Goal: Task Accomplishment & Management: Manage account settings

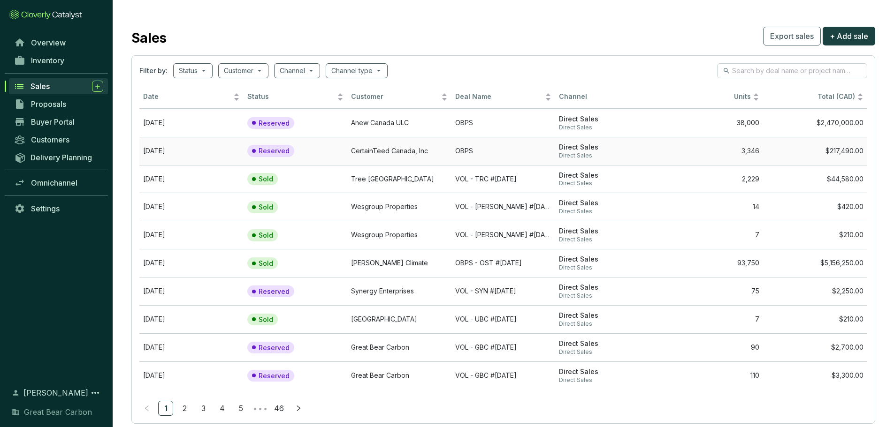
click at [346, 145] on td "Reserved" at bounding box center [296, 151] width 104 height 28
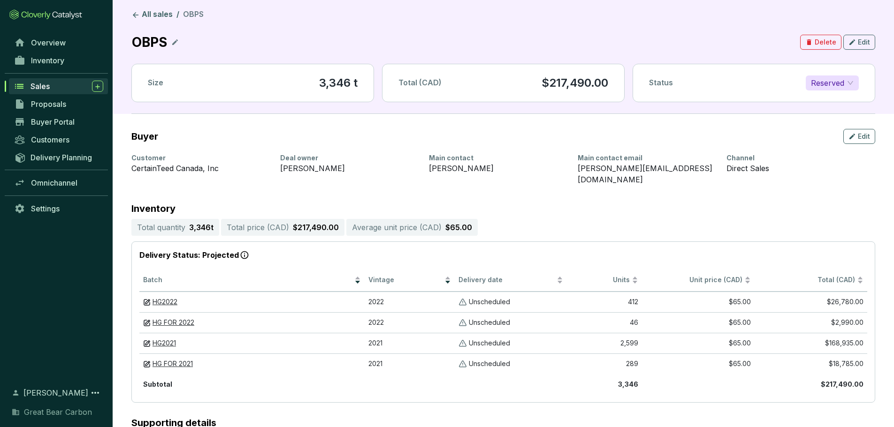
click at [178, 42] on icon at bounding box center [175, 42] width 8 height 11
click at [152, 13] on link "All sales" at bounding box center [151, 14] width 45 height 11
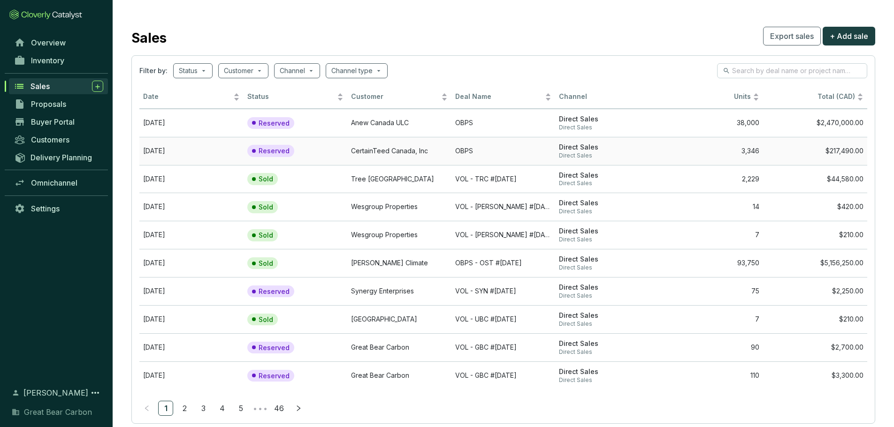
click at [421, 150] on td "CertainTeed Canada, Inc" at bounding box center [399, 151] width 104 height 28
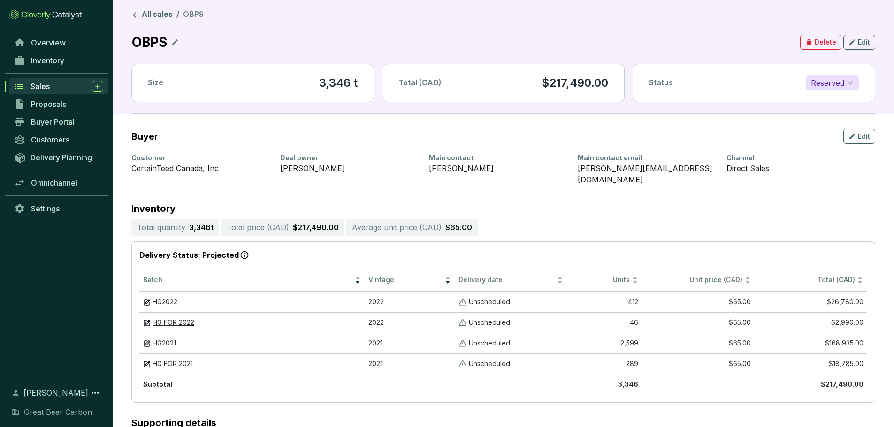
click at [177, 45] on icon at bounding box center [175, 42] width 8 height 11
click at [290, 44] on icon at bounding box center [287, 42] width 8 height 11
click at [856, 138] on icon "button" at bounding box center [852, 136] width 8 height 11
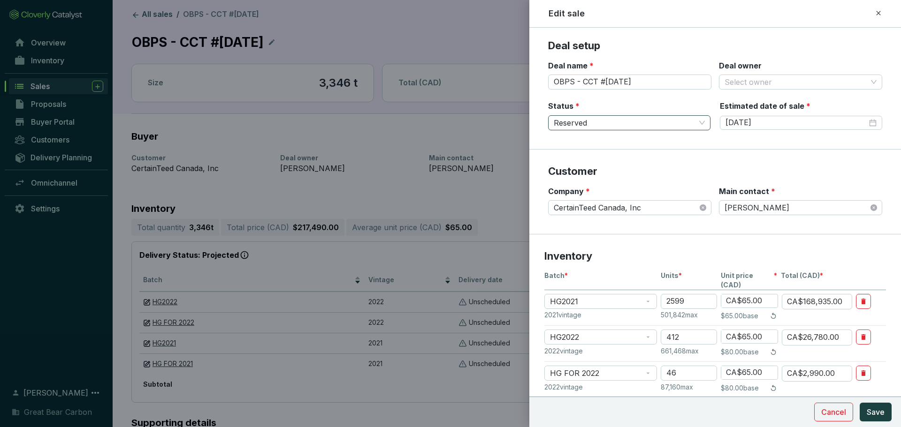
click at [589, 123] on span "Reserved" at bounding box center [629, 123] width 151 height 14
click at [584, 154] on div "Sold" at bounding box center [628, 157] width 144 height 10
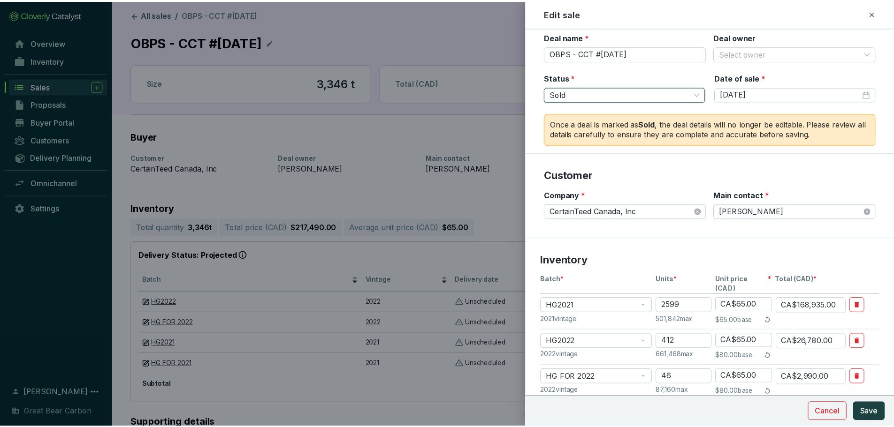
scroll to position [141, 0]
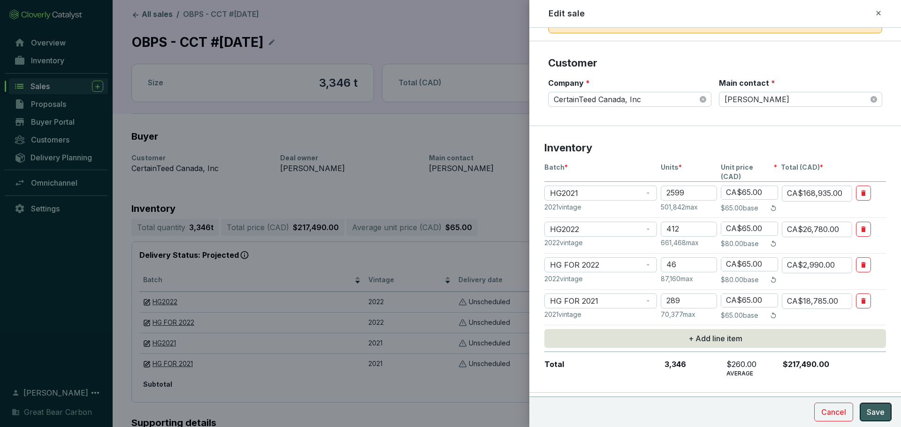
click at [876, 413] on span "Save" at bounding box center [876, 412] width 18 height 11
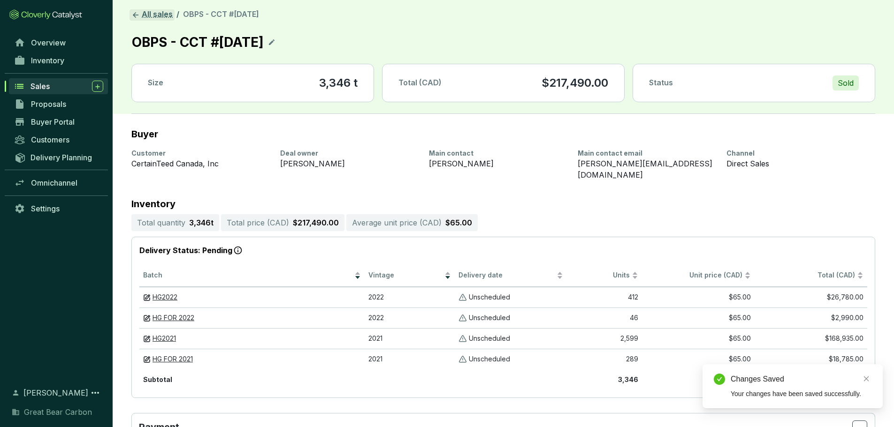
click at [147, 13] on link "All sales" at bounding box center [151, 14] width 45 height 11
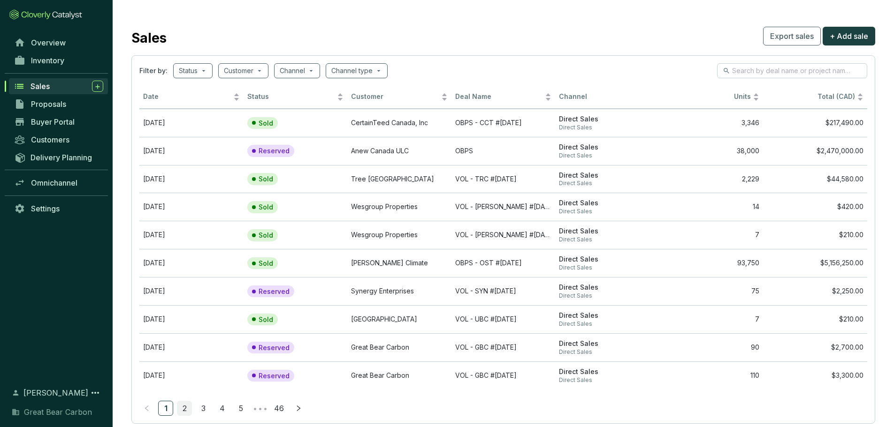
click at [183, 404] on link "2" at bounding box center [184, 409] width 14 height 14
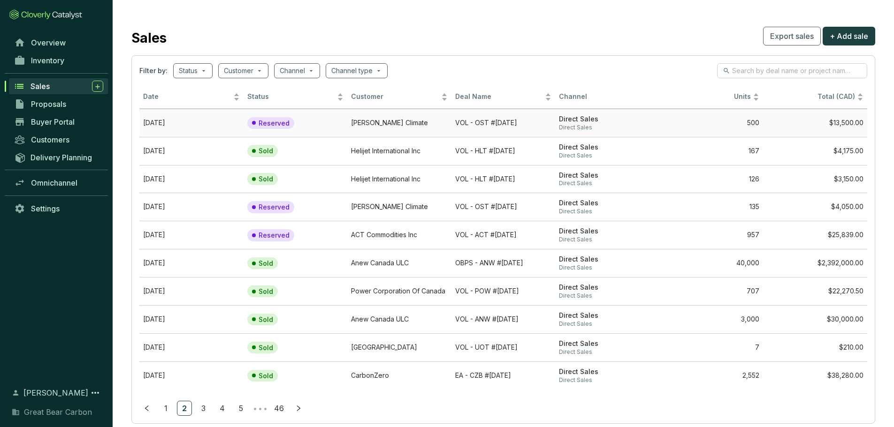
click at [427, 128] on td "[PERSON_NAME] Climate" at bounding box center [399, 123] width 104 height 28
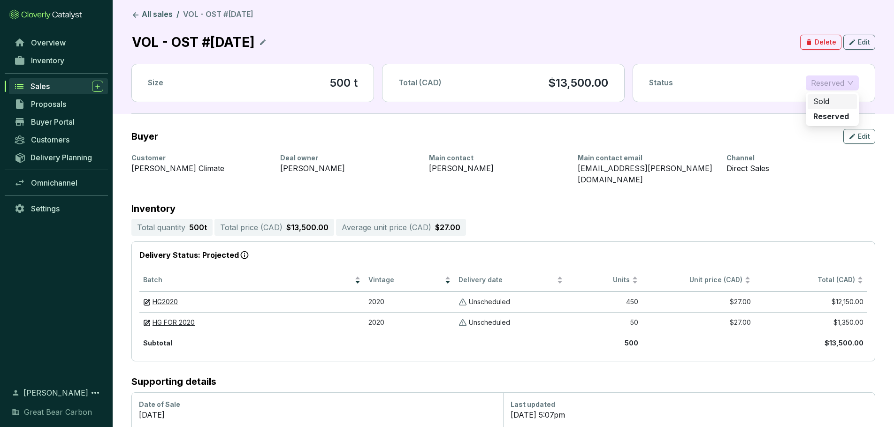
click at [828, 84] on span "Reserved" at bounding box center [832, 83] width 43 height 14
click at [823, 101] on p "Sold" at bounding box center [821, 102] width 16 height 10
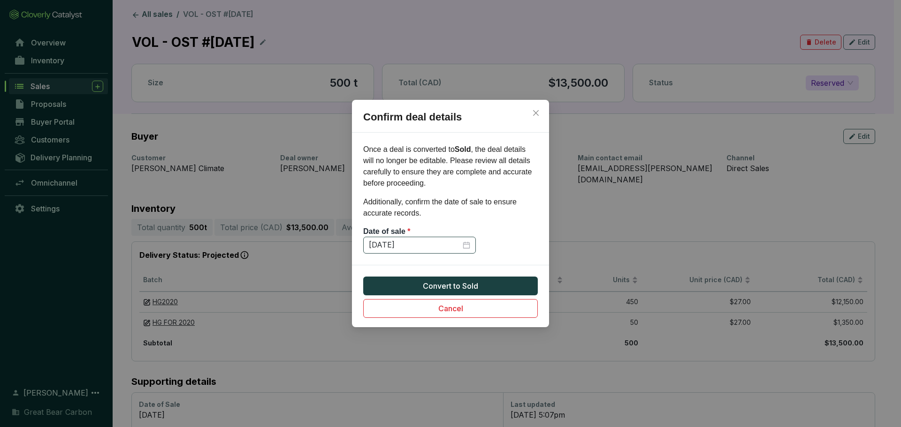
click at [464, 244] on div "[DATE]" at bounding box center [419, 245] width 101 height 10
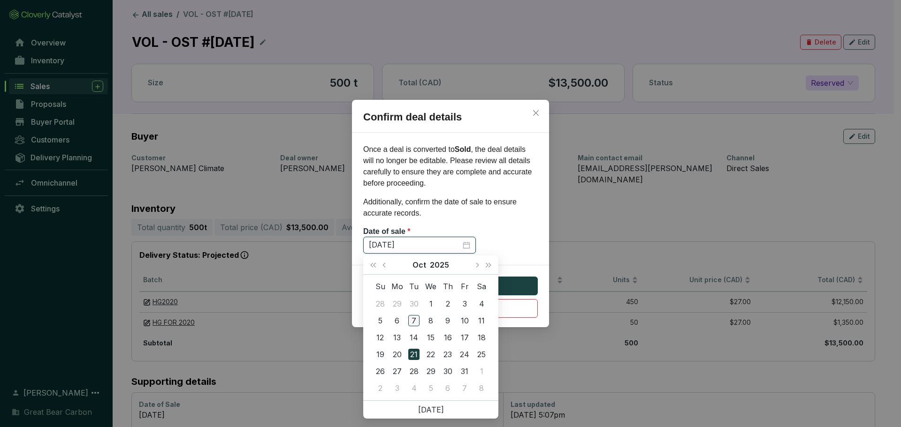
type input "[DATE]"
click at [412, 317] on div "7" at bounding box center [413, 320] width 11 height 11
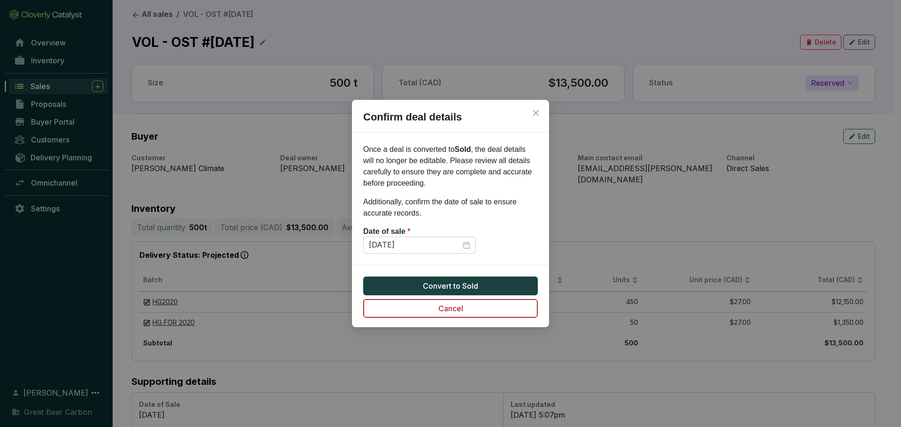
click at [470, 309] on button "Cancel" at bounding box center [450, 308] width 175 height 19
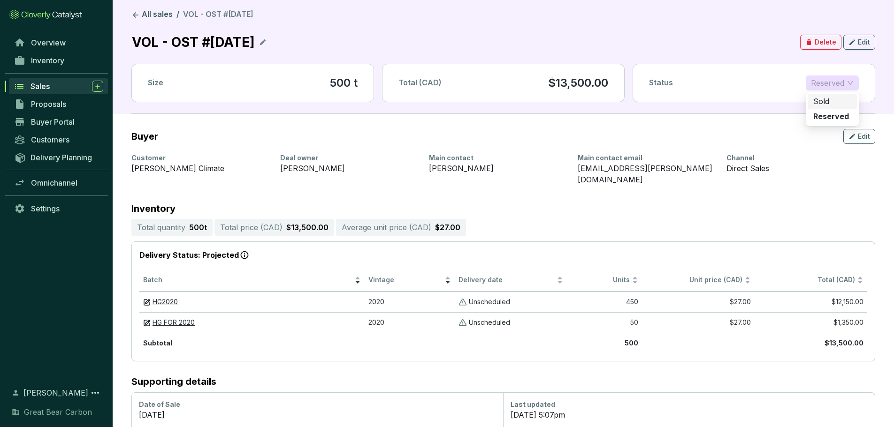
click at [817, 83] on span "Reserved" at bounding box center [832, 83] width 43 height 14
click at [819, 103] on p "Sold" at bounding box center [821, 102] width 16 height 10
click at [821, 81] on span "Reserved" at bounding box center [832, 83] width 43 height 14
click at [820, 100] on p "Sold" at bounding box center [821, 102] width 16 height 10
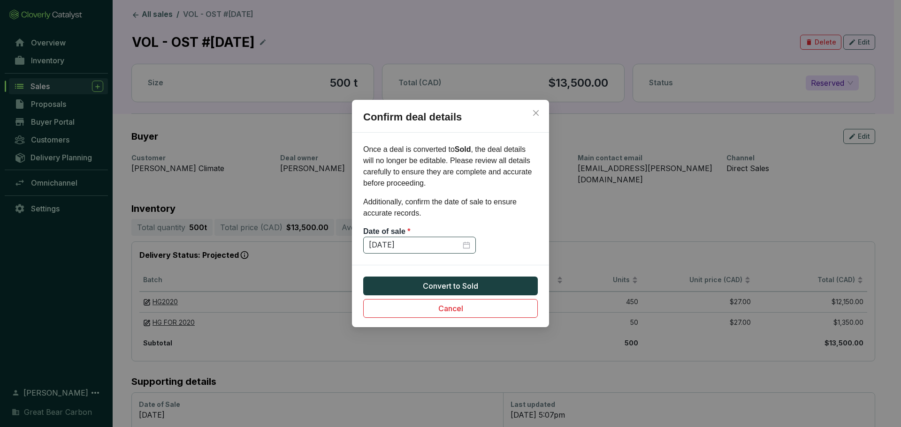
click at [467, 247] on div "[DATE]" at bounding box center [419, 245] width 101 height 10
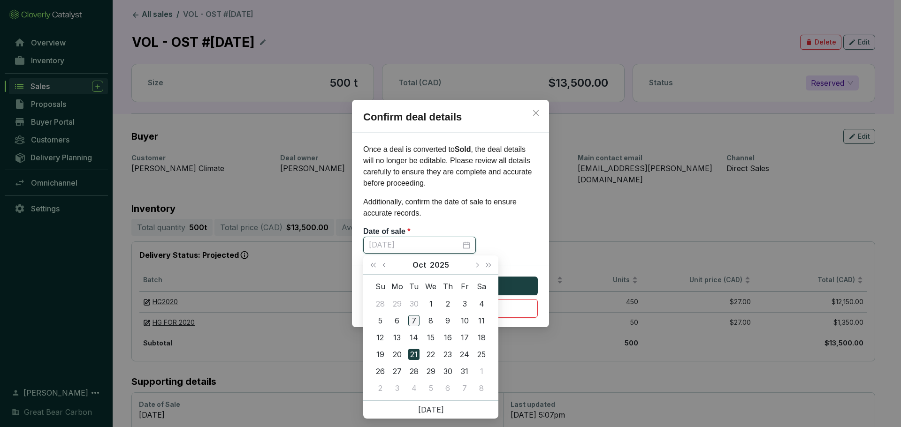
type input "[DATE]"
click at [412, 318] on div "7" at bounding box center [413, 320] width 11 height 11
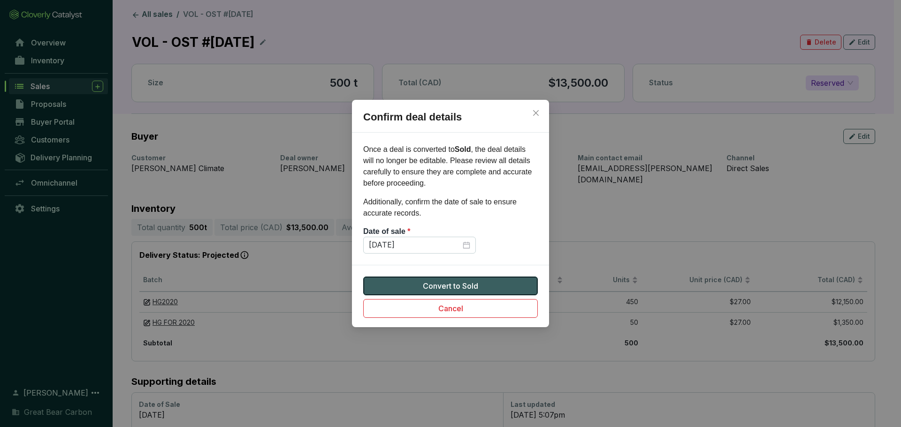
click at [444, 283] on span "Convert to Sold" at bounding box center [450, 286] width 55 height 11
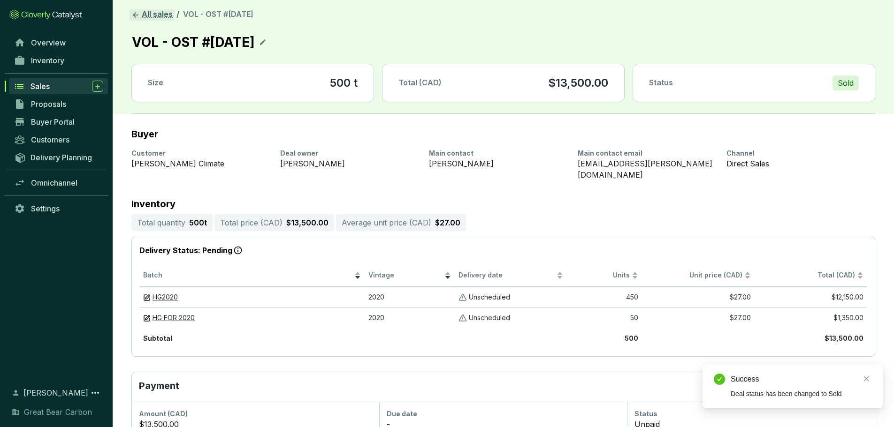
click at [141, 12] on link "All sales" at bounding box center [151, 14] width 45 height 11
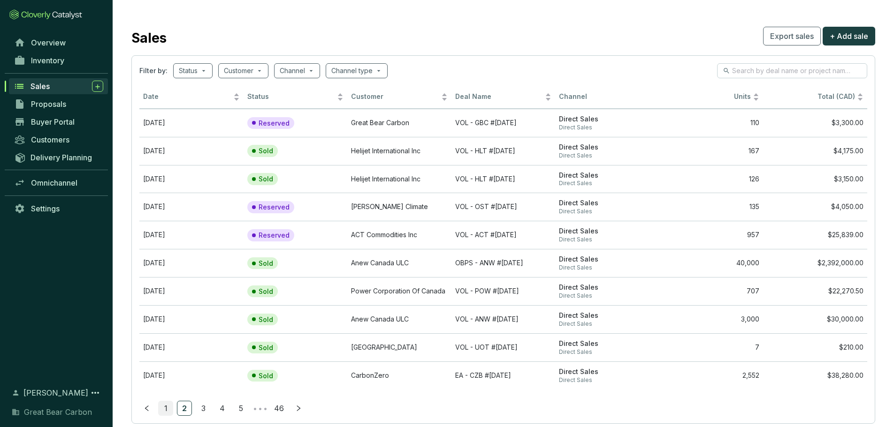
click at [168, 411] on link "1" at bounding box center [166, 409] width 14 height 14
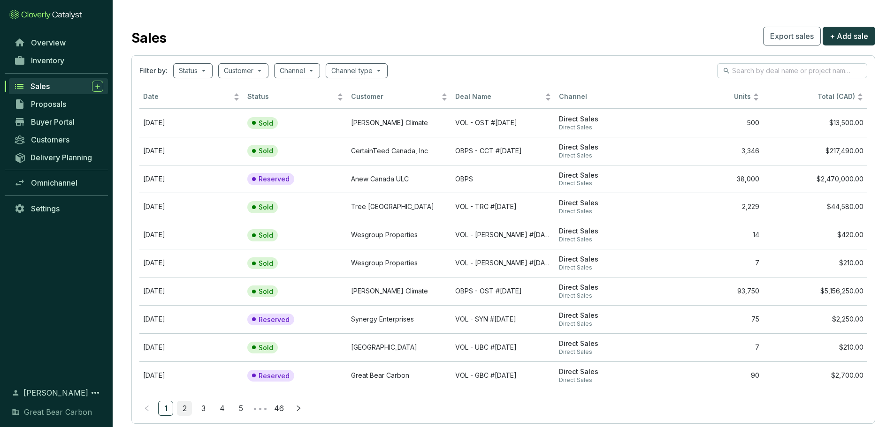
click at [184, 407] on link "2" at bounding box center [184, 409] width 14 height 14
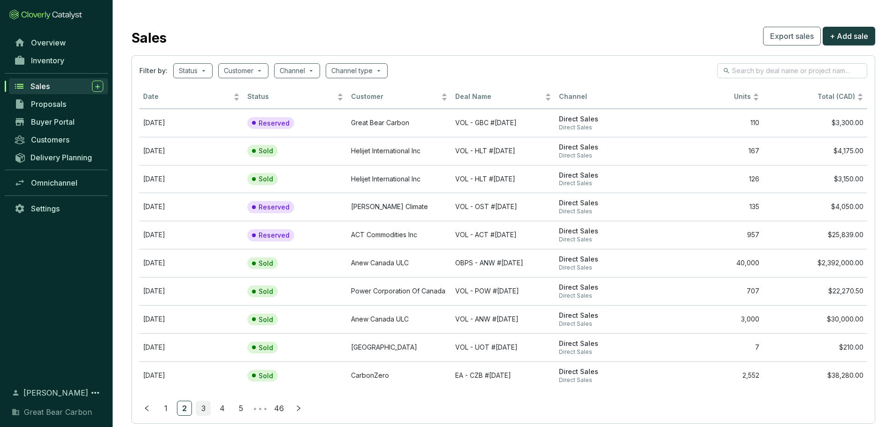
click at [202, 410] on link "3" at bounding box center [203, 409] width 14 height 14
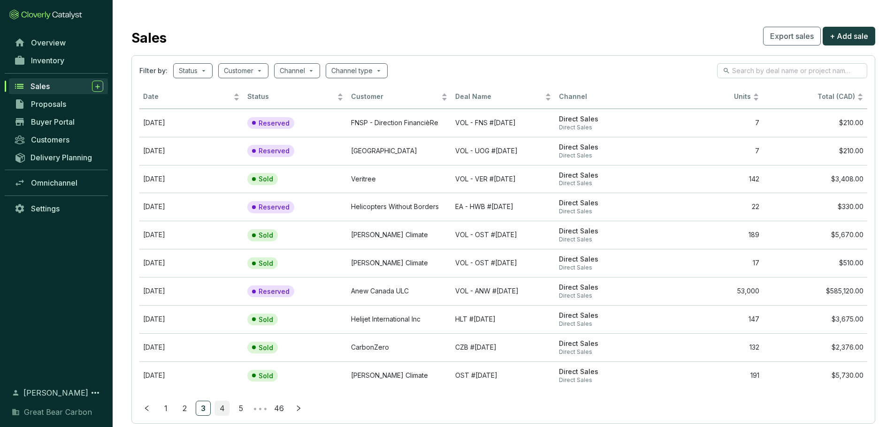
click at [228, 409] on link "4" at bounding box center [222, 409] width 14 height 14
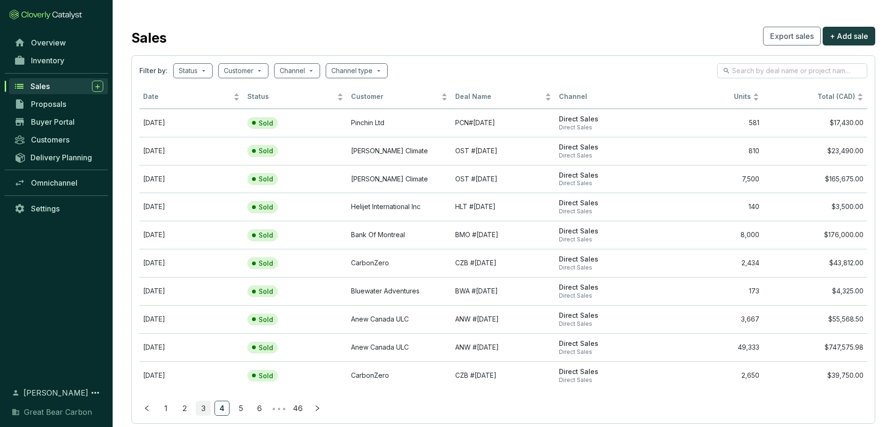
click at [207, 409] on link "3" at bounding box center [203, 409] width 14 height 14
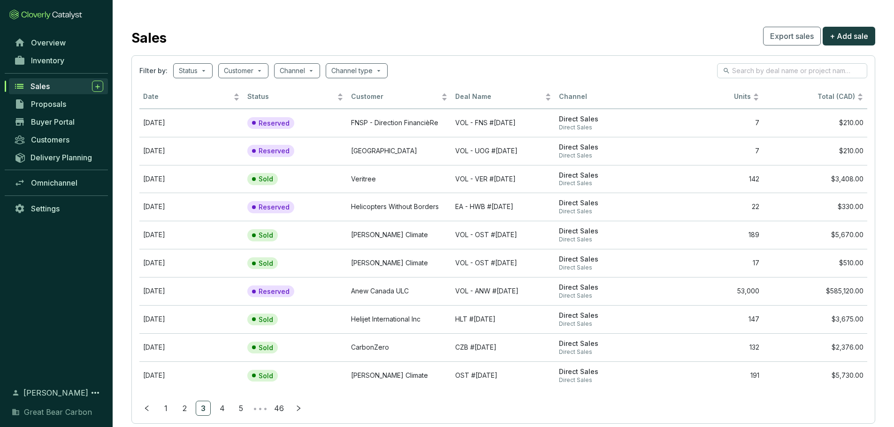
click at [203, 410] on link "3" at bounding box center [203, 409] width 14 height 14
click at [220, 410] on link "4" at bounding box center [222, 409] width 14 height 14
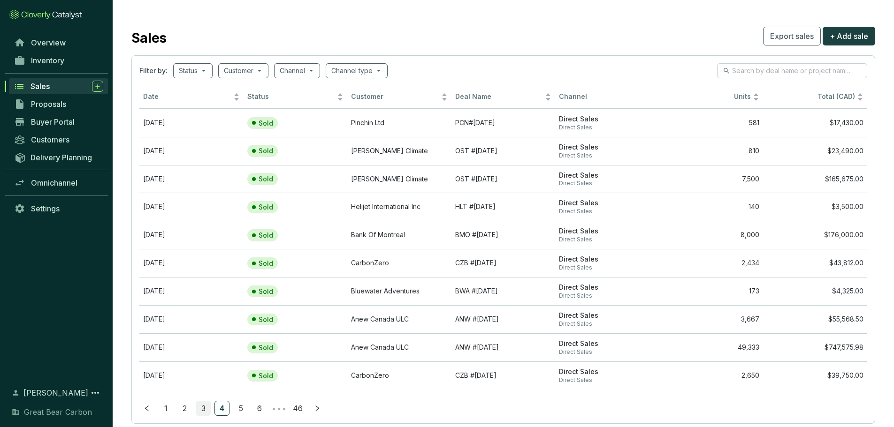
click at [208, 411] on link "3" at bounding box center [203, 409] width 14 height 14
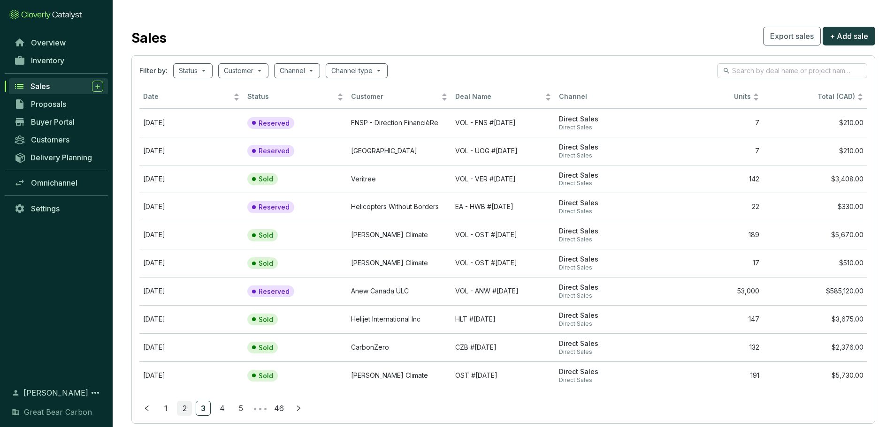
click at [185, 410] on link "2" at bounding box center [184, 409] width 14 height 14
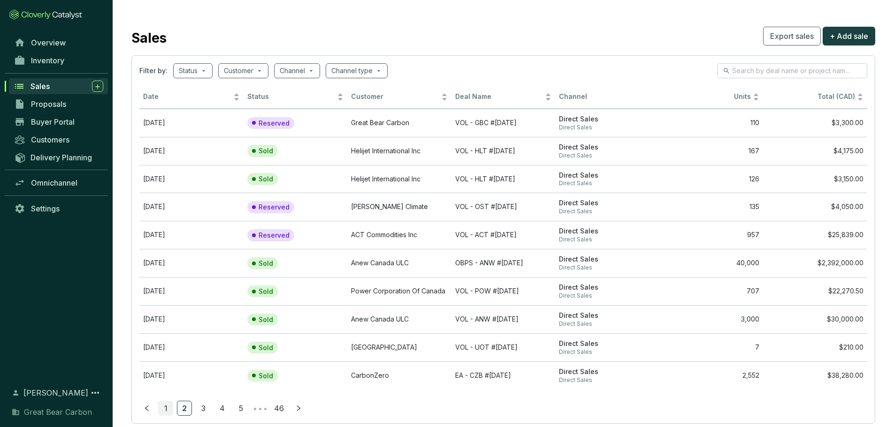
click at [164, 409] on link "1" at bounding box center [166, 409] width 14 height 14
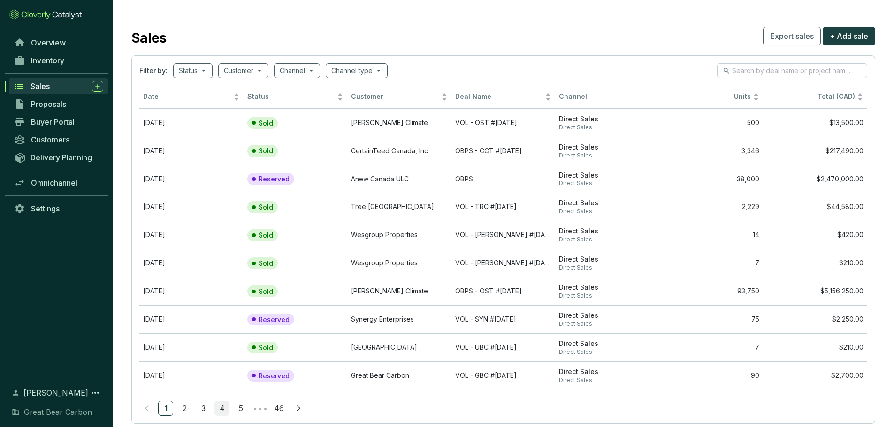
click at [224, 407] on link "4" at bounding box center [222, 409] width 14 height 14
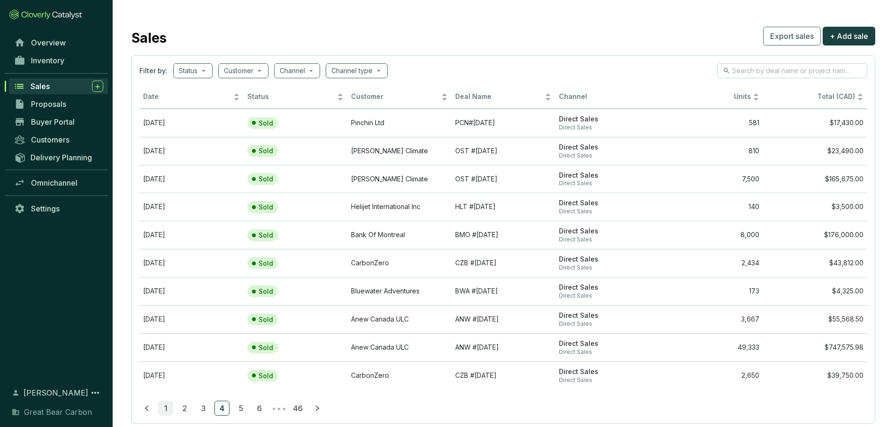
click at [166, 407] on link "1" at bounding box center [166, 409] width 14 height 14
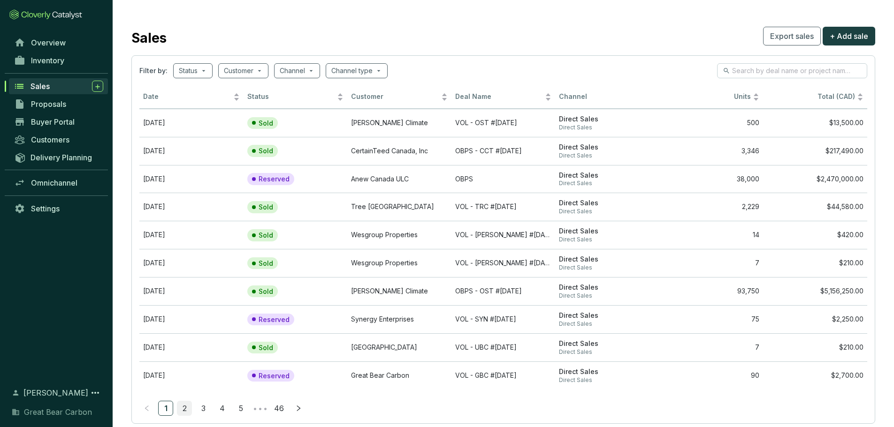
click at [185, 411] on link "2" at bounding box center [184, 409] width 14 height 14
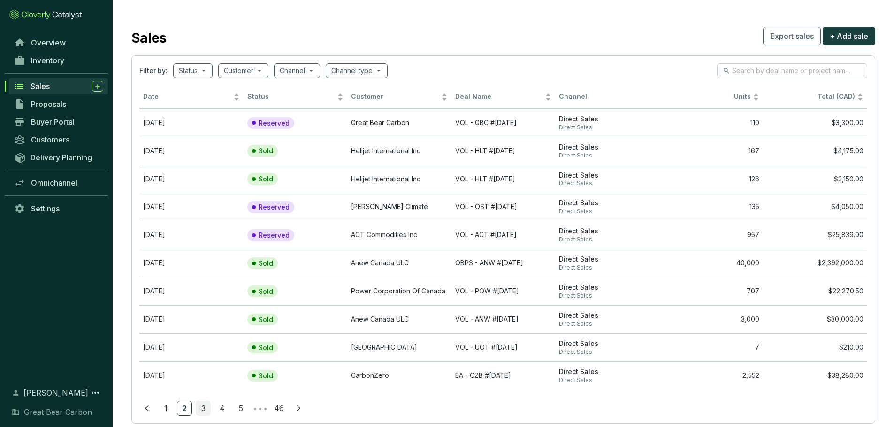
click at [209, 411] on link "3" at bounding box center [203, 409] width 14 height 14
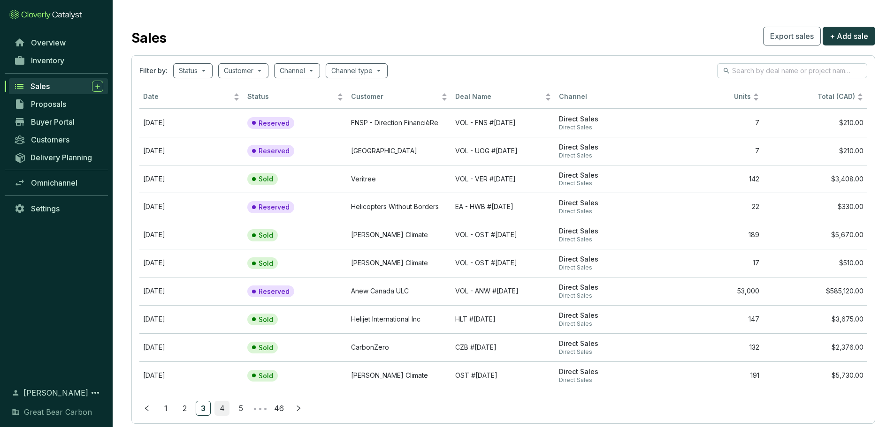
click at [220, 408] on link "4" at bounding box center [222, 409] width 14 height 14
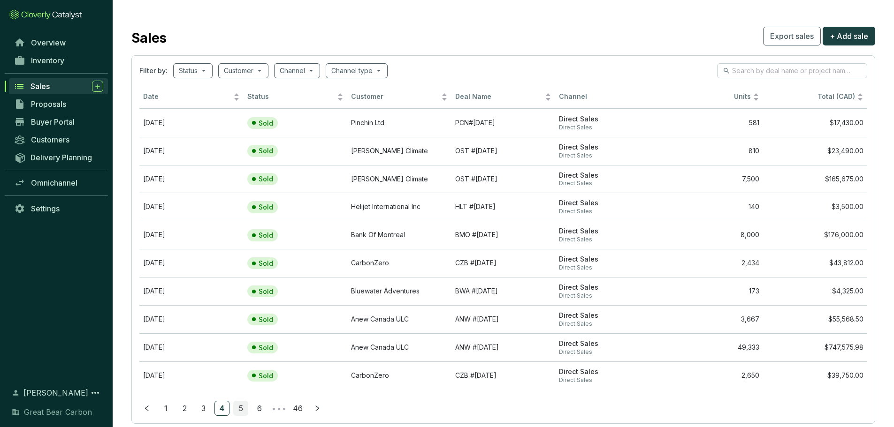
click at [236, 403] on link "5" at bounding box center [241, 409] width 14 height 14
click at [167, 410] on link "1" at bounding box center [166, 409] width 14 height 14
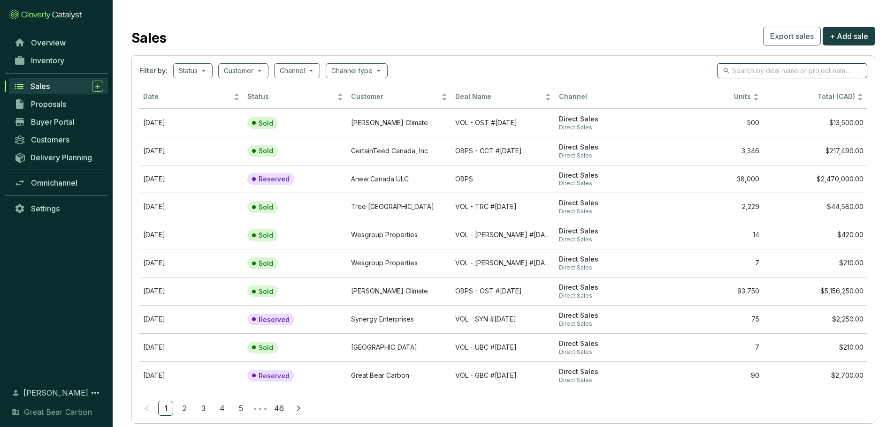
click at [751, 68] on input "search" at bounding box center [792, 71] width 121 height 10
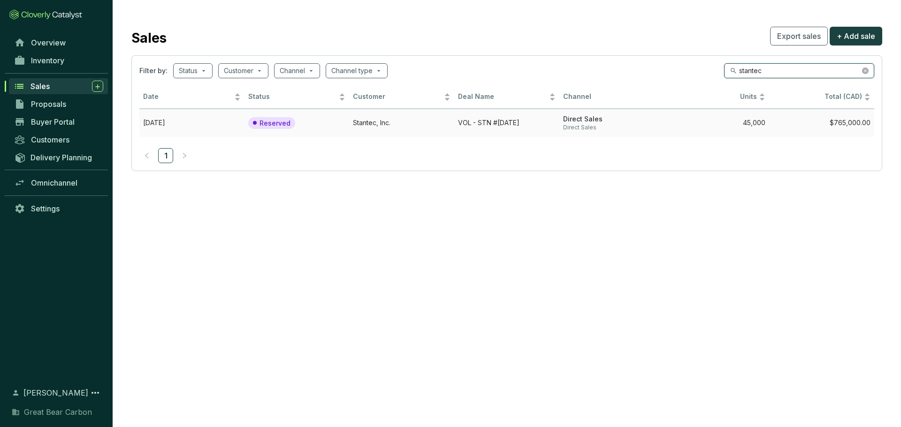
type input "stantec"
click at [340, 121] on td "Reserved" at bounding box center [296, 123] width 105 height 28
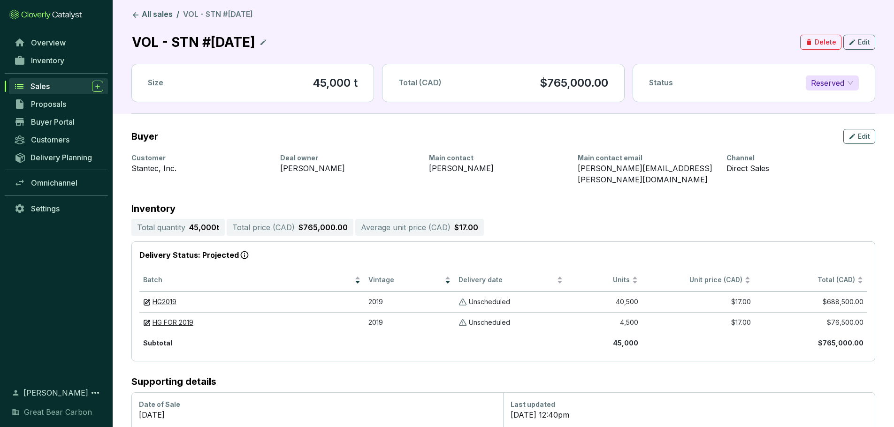
click at [608, 1] on header "All sales / VOL - STN #[DATE] VOL - STN #[DATE] Delete Edit Size 45,000 t Total…" at bounding box center [503, 57] width 781 height 114
click at [411, 138] on section "Buyer Edit" at bounding box center [503, 136] width 744 height 15
click at [826, 83] on span "Reserved" at bounding box center [832, 83] width 43 height 14
click at [819, 101] on p "Sold" at bounding box center [821, 102] width 16 height 10
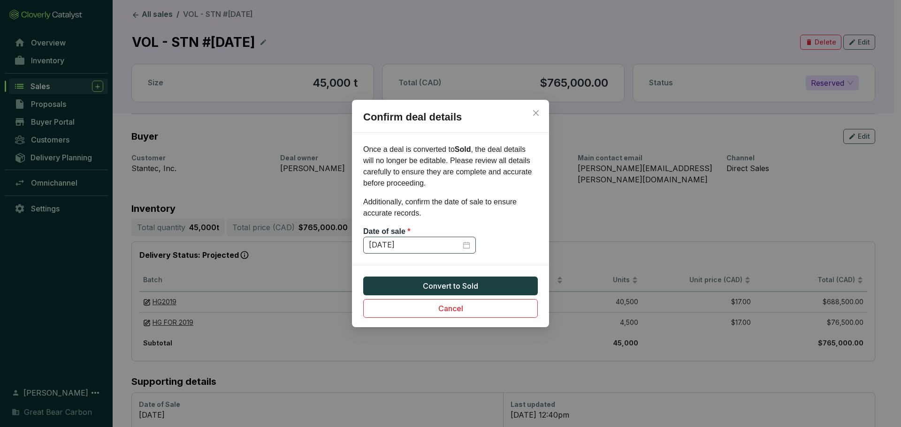
click at [464, 248] on div "[DATE]" at bounding box center [419, 245] width 101 height 10
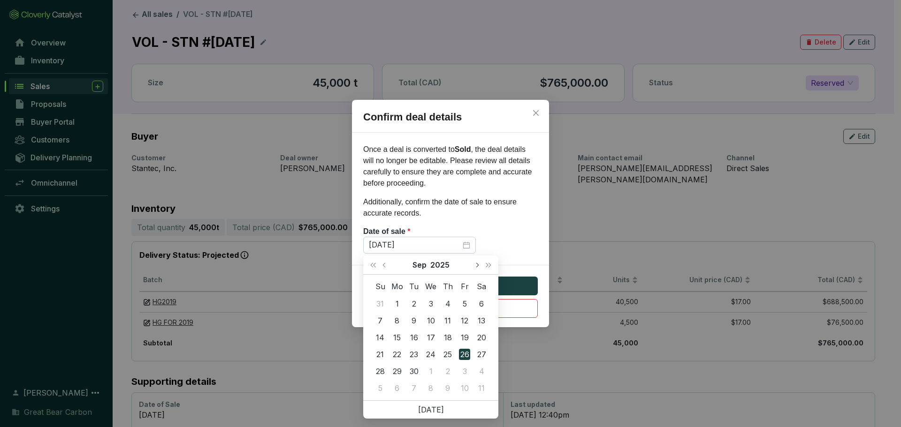
click at [478, 265] on span "Next month (PageDown)" at bounding box center [476, 265] width 5 height 5
type input "[DATE]"
click at [418, 321] on div "7" at bounding box center [413, 320] width 11 height 11
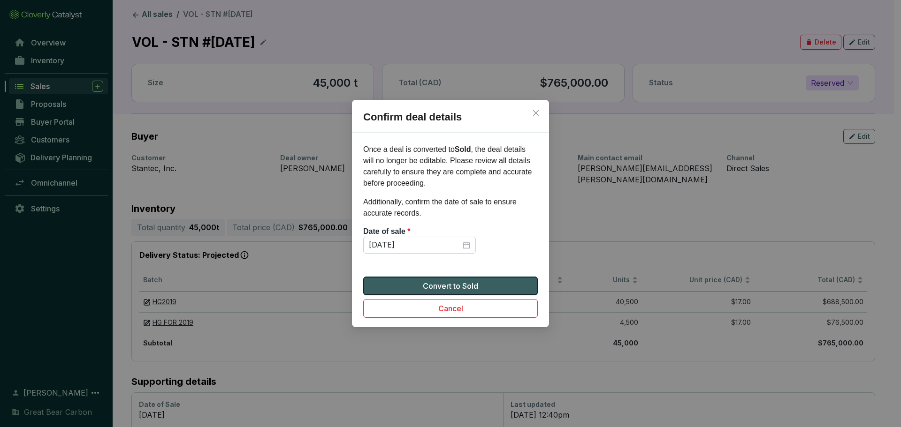
click at [441, 282] on span "Convert to Sold" at bounding box center [450, 286] width 55 height 11
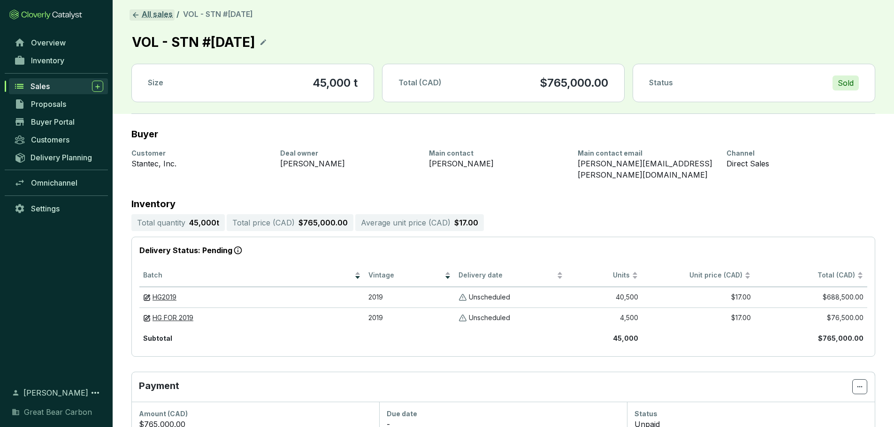
click at [141, 19] on link "All sales" at bounding box center [151, 14] width 45 height 11
